Goal: Find specific page/section: Find specific page/section

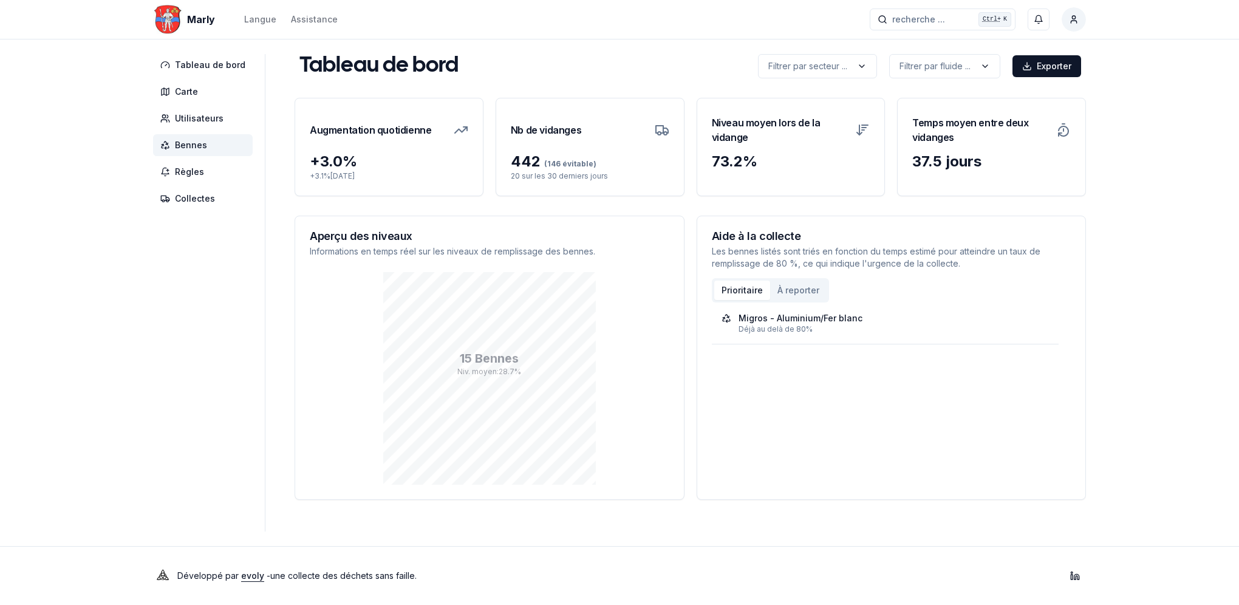
click at [180, 143] on span "Bennes" at bounding box center [191, 145] width 32 height 12
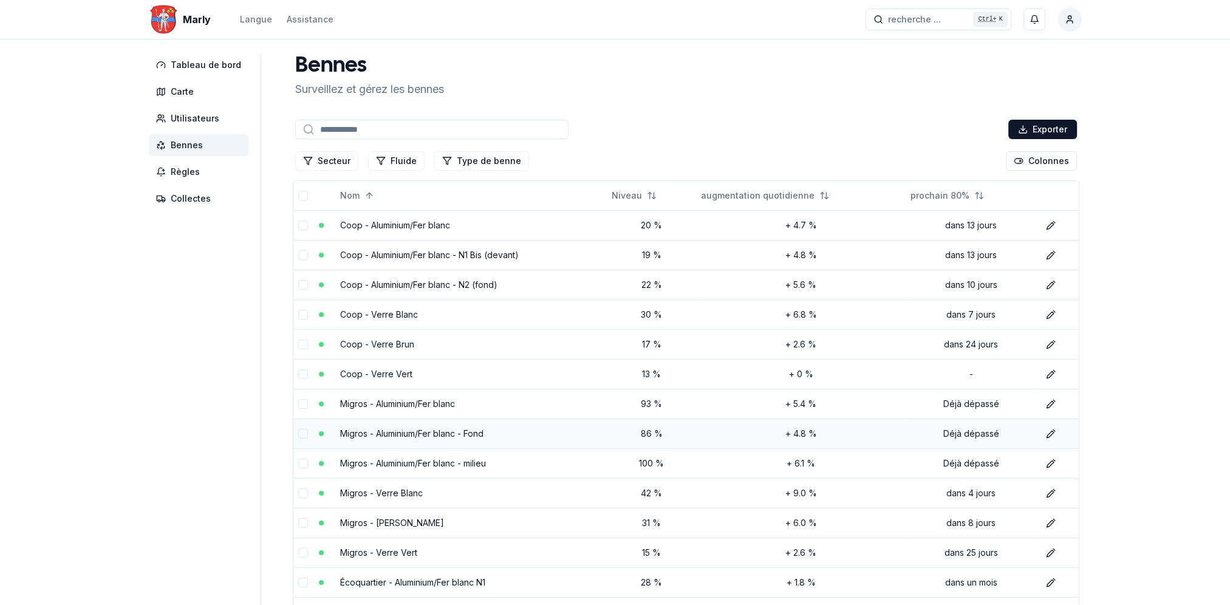
drag, startPoint x: 731, startPoint y: 432, endPoint x: 727, endPoint y: 428, distance: 6.5
